Goal: Task Accomplishment & Management: Use online tool/utility

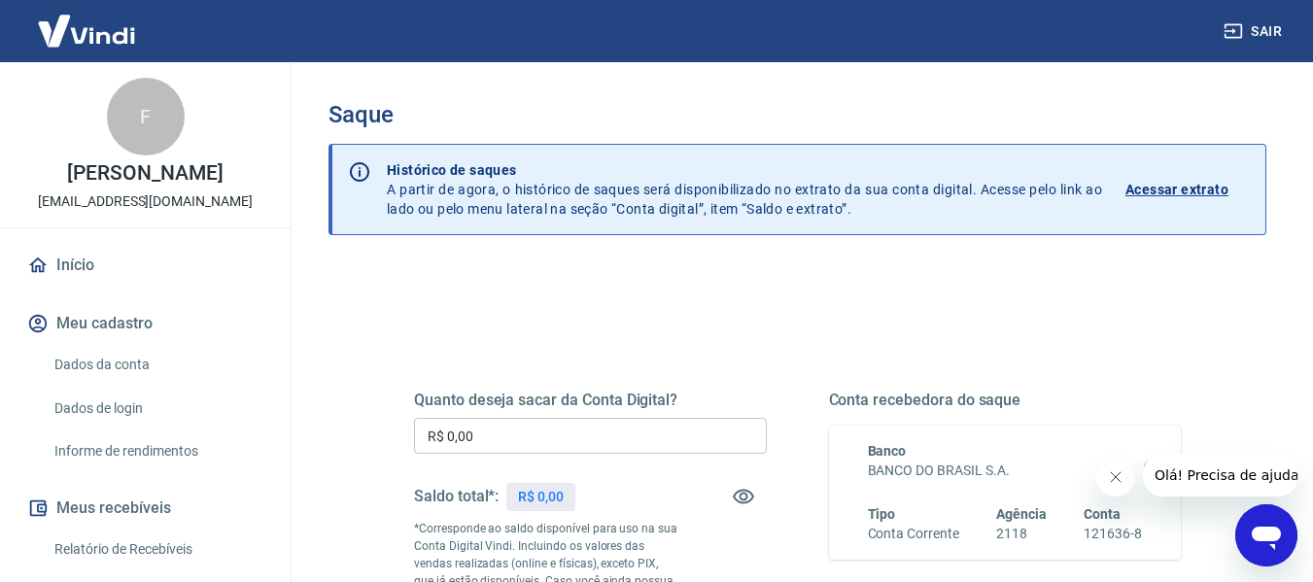
click at [510, 418] on div "Quanto deseja sacar da Conta Digital? R$ 0,00 ​ Saldo total*: R$ 0,00 *Correspo…" at bounding box center [590, 530] width 353 height 278
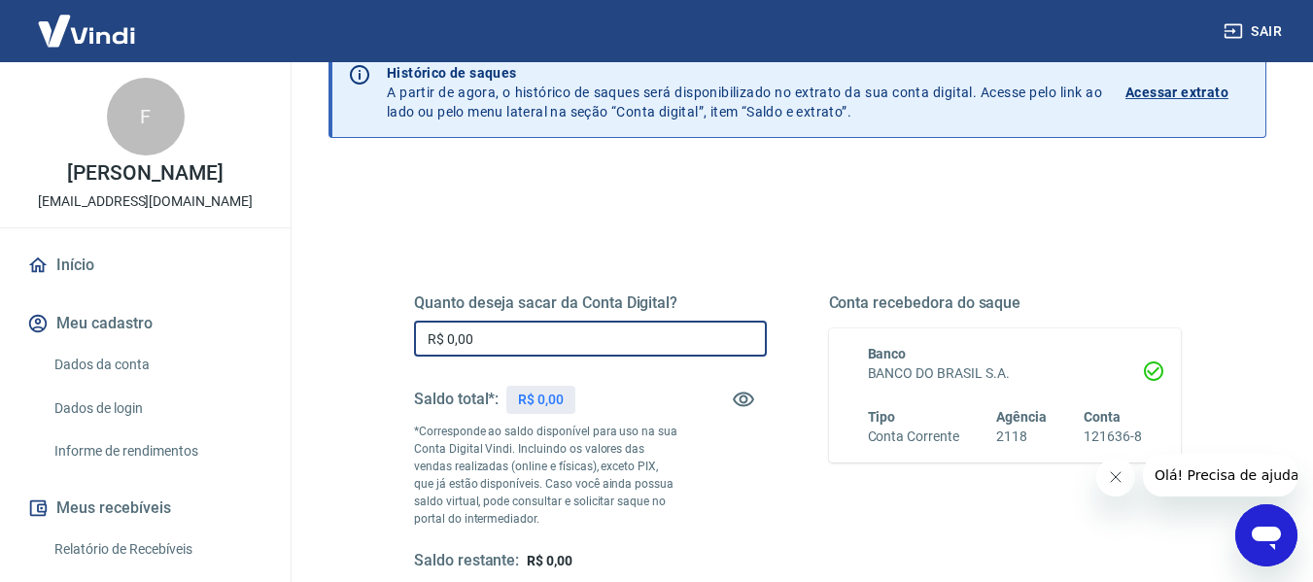
click at [578, 353] on input "R$ 0,00" at bounding box center [590, 339] width 353 height 36
